Goal: Use online tool/utility: Use online tool/utility

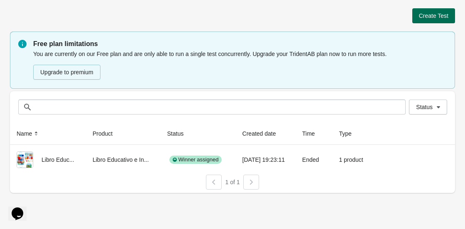
click at [432, 20] on button "Create Test" at bounding box center [433, 15] width 43 height 15
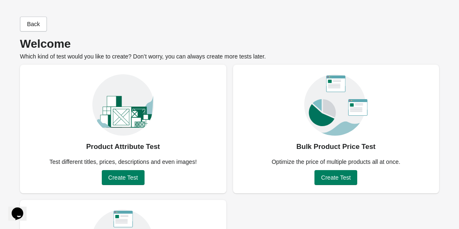
scroll to position [106, 0]
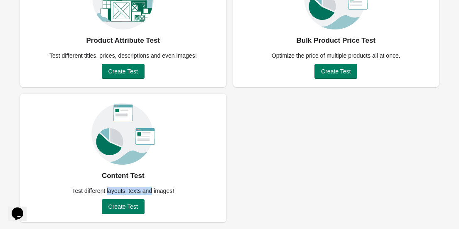
drag, startPoint x: 107, startPoint y: 190, endPoint x: 165, endPoint y: 196, distance: 58.4
click at [164, 196] on div "Content Test Test different layouts, texts and images! Create Test" at bounding box center [123, 158] width 206 height 129
click at [171, 193] on div "Test different layouts, texts and images!" at bounding box center [123, 191] width 112 height 8
drag, startPoint x: 71, startPoint y: 57, endPoint x: 103, endPoint y: 55, distance: 31.6
click at [102, 55] on div "Test different titles, prices, descriptions and even images!" at bounding box center [122, 55] width 157 height 8
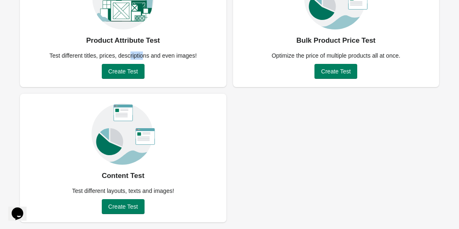
drag, startPoint x: 130, startPoint y: 55, endPoint x: 154, endPoint y: 54, distance: 24.1
click at [153, 54] on div "Test different titles, prices, descriptions and even images!" at bounding box center [122, 55] width 157 height 8
click at [139, 69] on button "Create Test" at bounding box center [123, 71] width 43 height 15
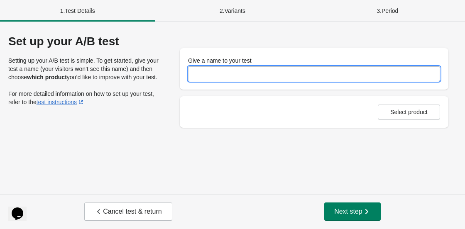
click at [231, 80] on input "Give a name to your test" at bounding box center [314, 73] width 252 height 15
type input "*"
type input "**********"
click at [266, 132] on div "**********" at bounding box center [232, 108] width 465 height 173
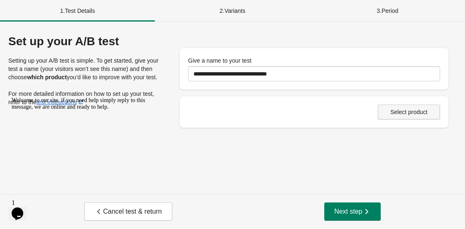
click at [393, 112] on span "Select product" at bounding box center [408, 112] width 37 height 7
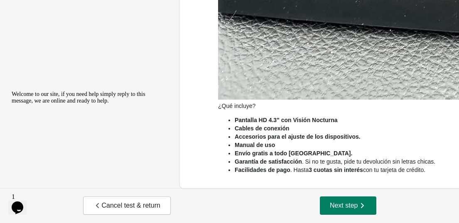
scroll to position [1234, 0]
click at [332, 215] on div "Cancel test & return Next step" at bounding box center [229, 205] width 459 height 35
click at [340, 201] on button "Next step" at bounding box center [348, 205] width 56 height 18
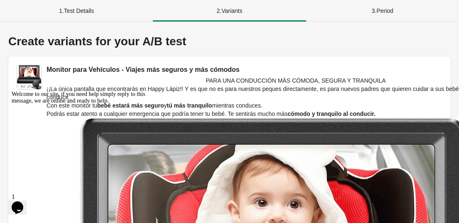
scroll to position [0, 0]
click at [363, 12] on div "3 . Period" at bounding box center [382, 11] width 153 height 22
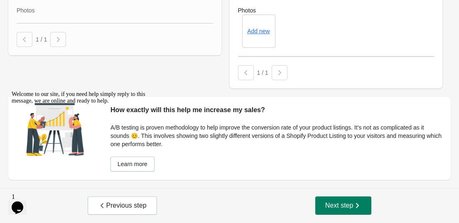
scroll to position [1718, 0]
click at [136, 211] on button "Previous step" at bounding box center [122, 205] width 69 height 18
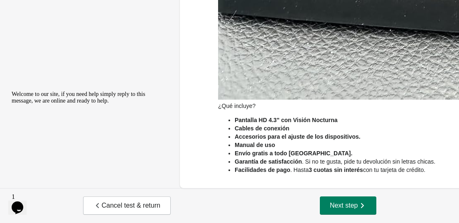
scroll to position [1234, 0]
click at [149, 207] on span "Cancel test & return" at bounding box center [126, 205] width 67 height 8
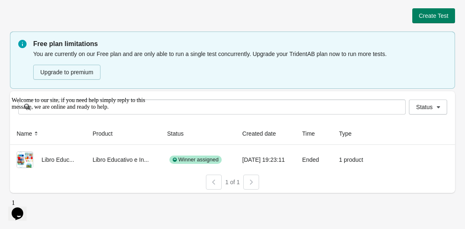
click at [12, 97] on icon "Chat attention grabber" at bounding box center [12, 97] width 0 height 0
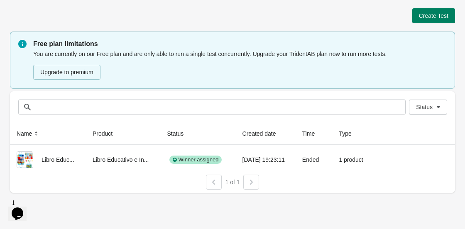
click at [151, 2] on div "Create Test Free plan limitations You are currently on our Free plan and are on…" at bounding box center [232, 98] width 445 height 196
